Goal: Find specific fact: Find contact information

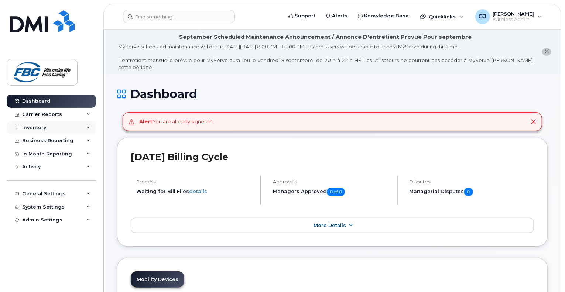
click at [26, 124] on div "Inventory" at bounding box center [51, 127] width 89 height 13
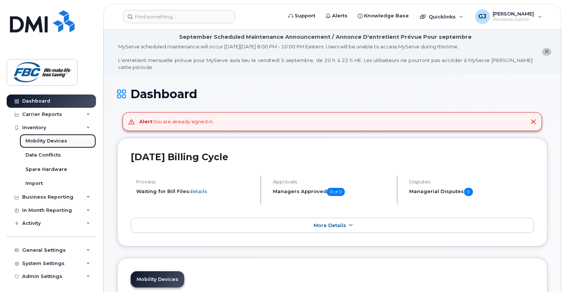
click at [46, 140] on div "Mobility Devices" at bounding box center [46, 141] width 42 height 7
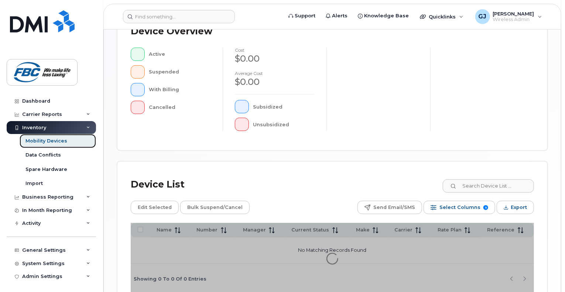
scroll to position [243, 0]
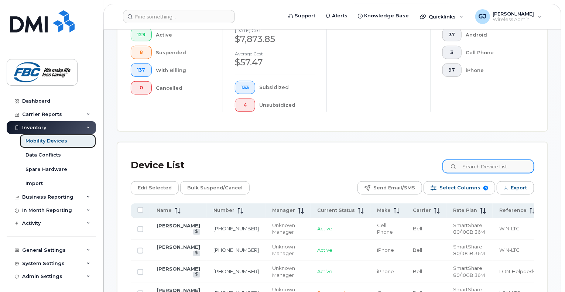
scroll to position [262, 0]
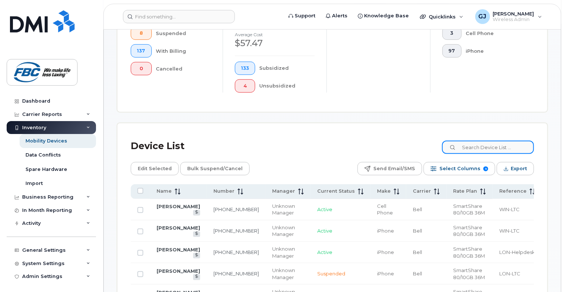
click at [473, 146] on input at bounding box center [488, 147] width 92 height 13
type input "bill"
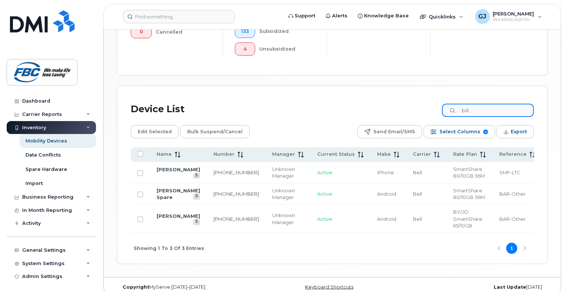
scroll to position [300, 0]
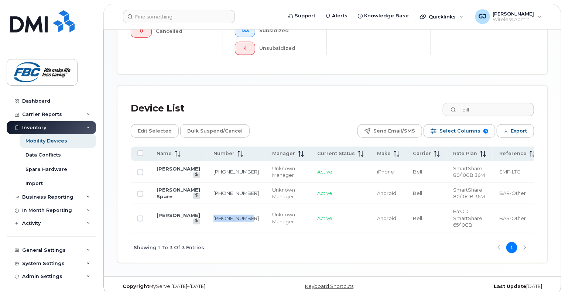
drag, startPoint x: 210, startPoint y: 210, endPoint x: 222, endPoint y: 217, distance: 14.4
click at [222, 217] on td "[PHONE_NUMBER]" at bounding box center [236, 218] width 59 height 28
copy link "[PHONE_NUMBER]"
click at [233, 222] on td "[PHONE_NUMBER]" at bounding box center [236, 218] width 59 height 28
click at [169, 221] on td "[PERSON_NAME]" at bounding box center [178, 218] width 57 height 28
